Goal: Check status: Check status

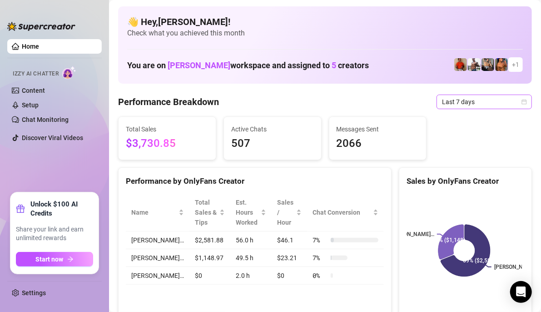
click at [522, 101] on icon "calendar" at bounding box center [524, 101] width 5 height 5
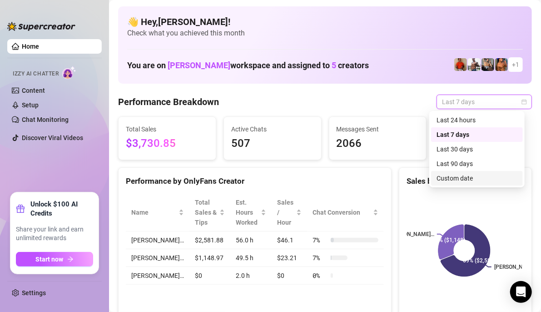
click at [455, 175] on div "Custom date" at bounding box center [477, 178] width 81 height 10
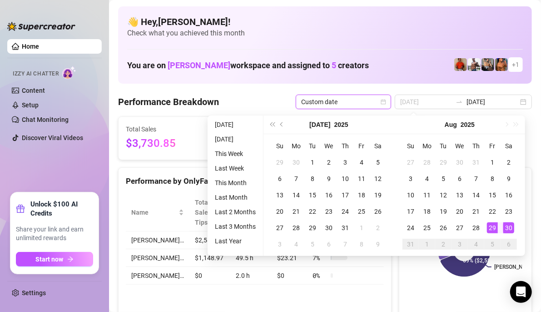
type input "2025-08-30"
click at [505, 226] on div "30" at bounding box center [509, 227] width 11 height 11
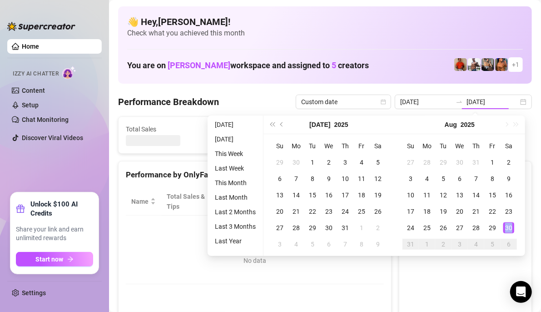
type input "2025-08-30"
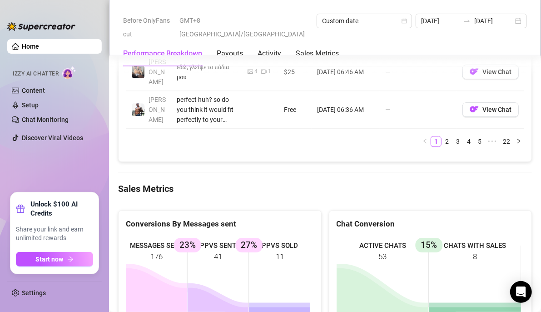
scroll to position [1220, 0]
